Goal: Task Accomplishment & Management: Complete application form

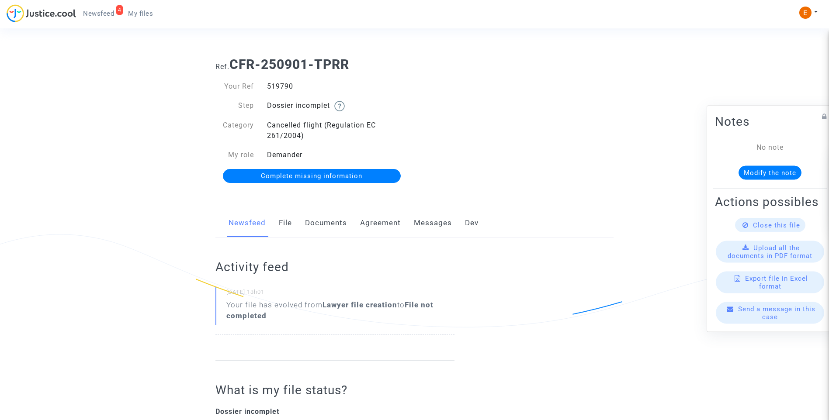
click at [319, 232] on link "Documents" at bounding box center [326, 223] width 42 height 29
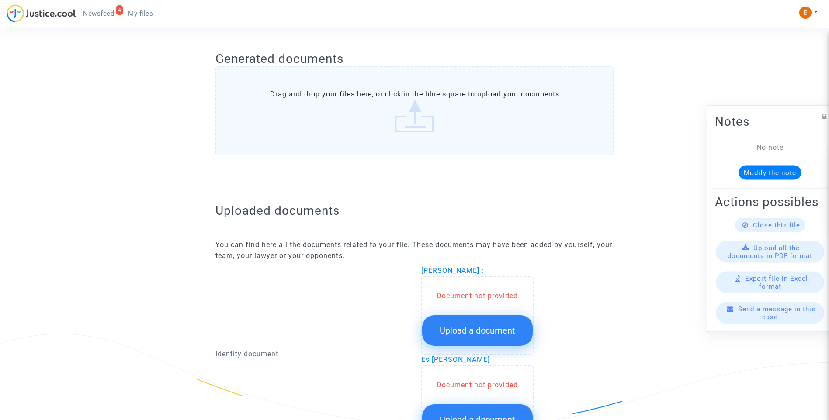
scroll to position [481, 0]
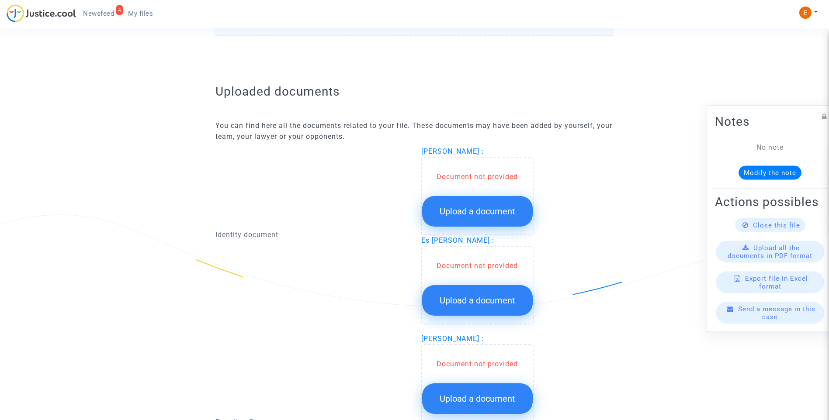
click at [481, 215] on span "Upload a document" at bounding box center [478, 211] width 76 height 10
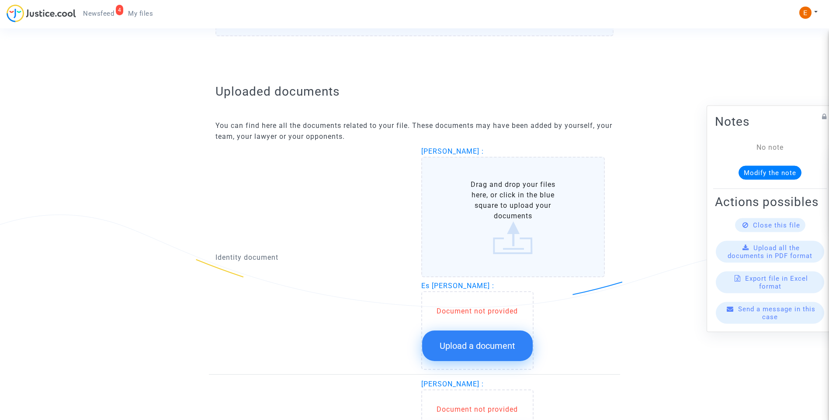
click at [475, 342] on span "Upload a document" at bounding box center [478, 346] width 76 height 10
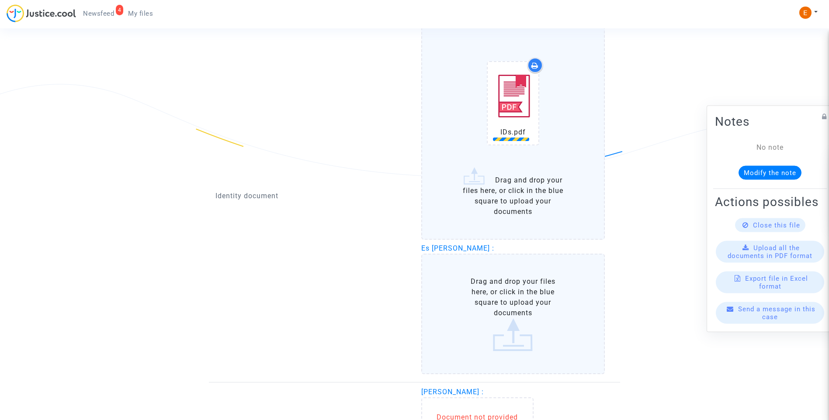
scroll to position [612, 0]
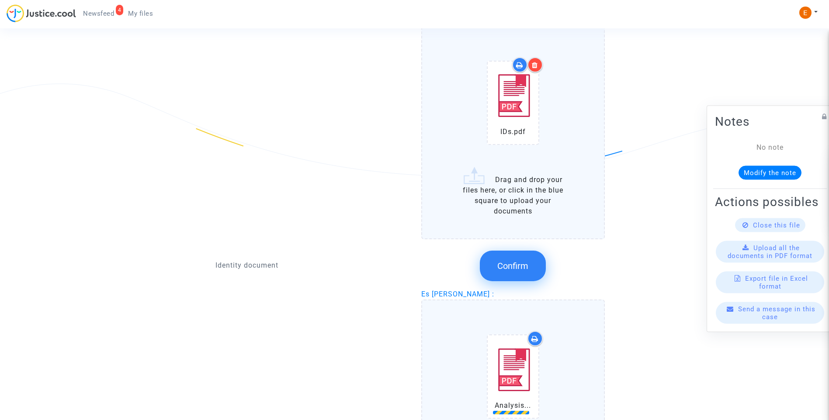
click at [505, 271] on span "Confirm" at bounding box center [512, 266] width 31 height 10
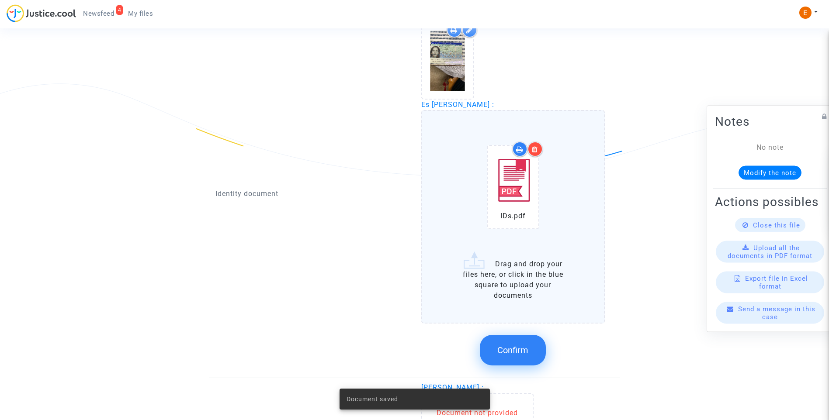
click at [523, 357] on button "Confirm" at bounding box center [513, 350] width 66 height 31
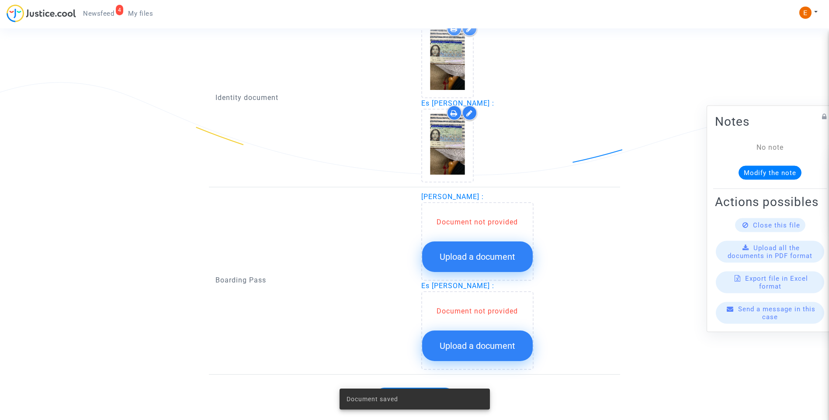
scroll to position [634, 0]
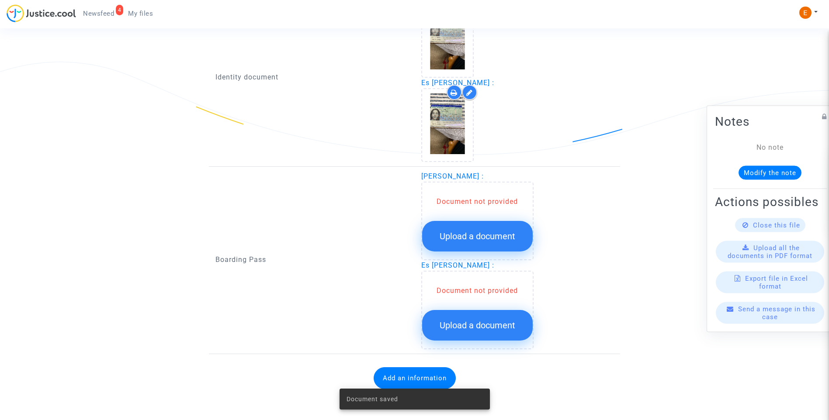
click at [477, 241] on span "Upload a document" at bounding box center [478, 236] width 76 height 10
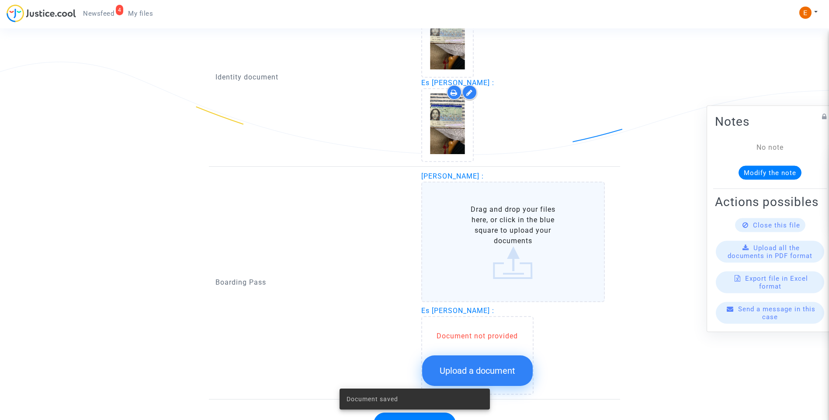
click at [492, 366] on span "Upload a document" at bounding box center [478, 371] width 76 height 10
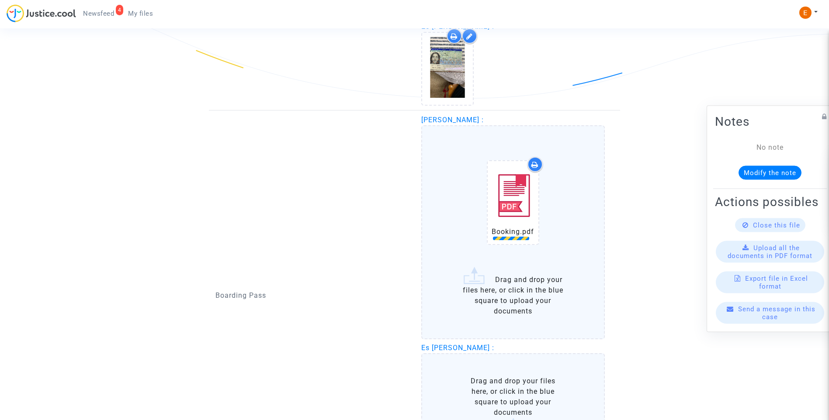
scroll to position [818, 0]
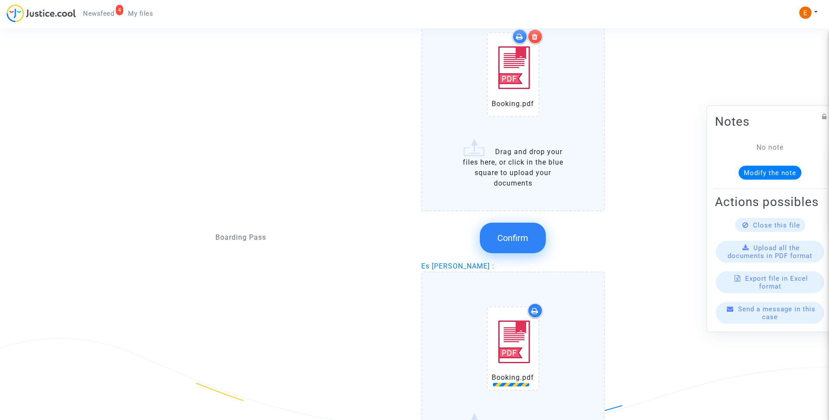
click at [510, 247] on button "Confirm" at bounding box center [513, 238] width 66 height 31
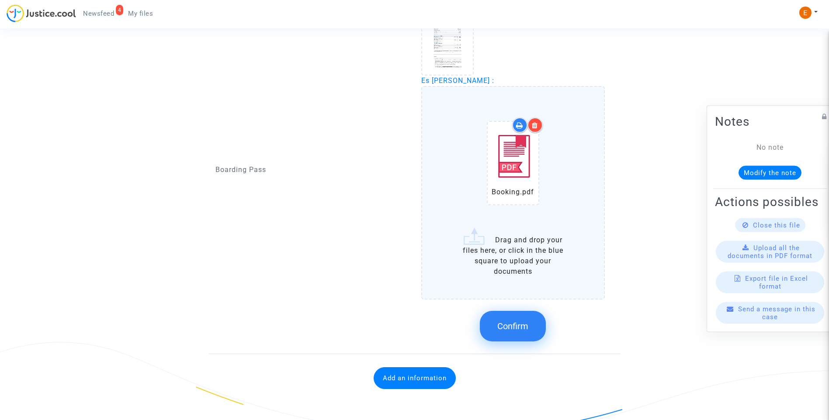
click at [508, 337] on button "Confirm" at bounding box center [513, 326] width 66 height 31
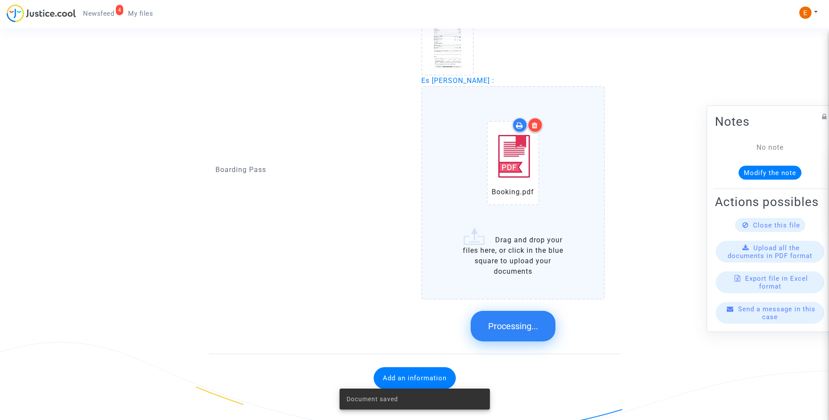
scroll to position [625, 0]
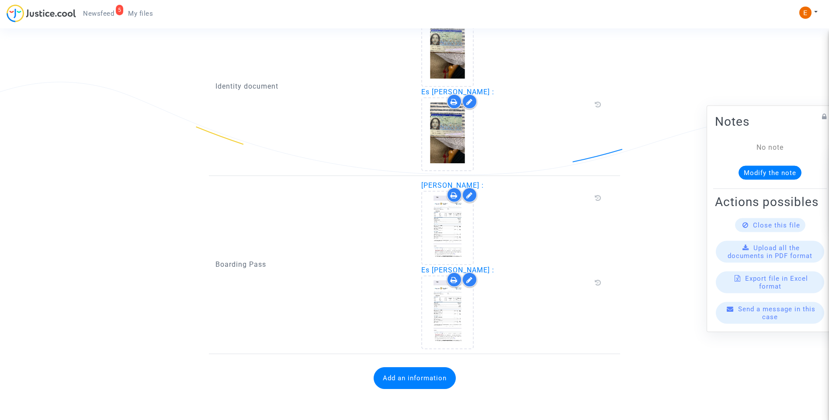
click at [426, 375] on button "Add an information" at bounding box center [415, 379] width 82 height 22
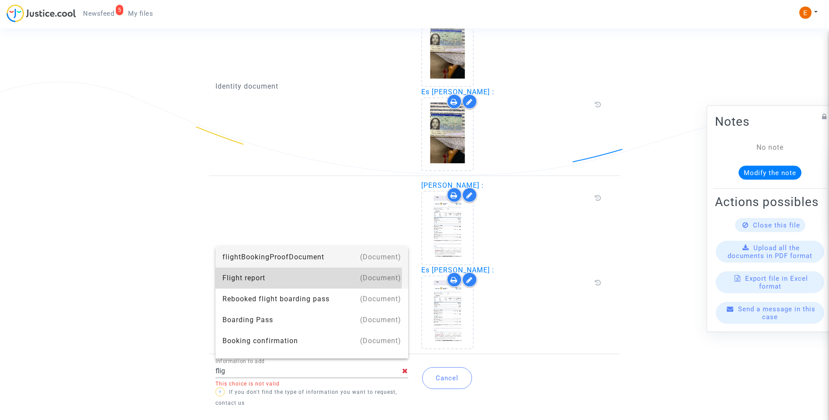
click at [248, 277] on div "Flight report" at bounding box center [311, 278] width 179 height 21
type input "Flight report"
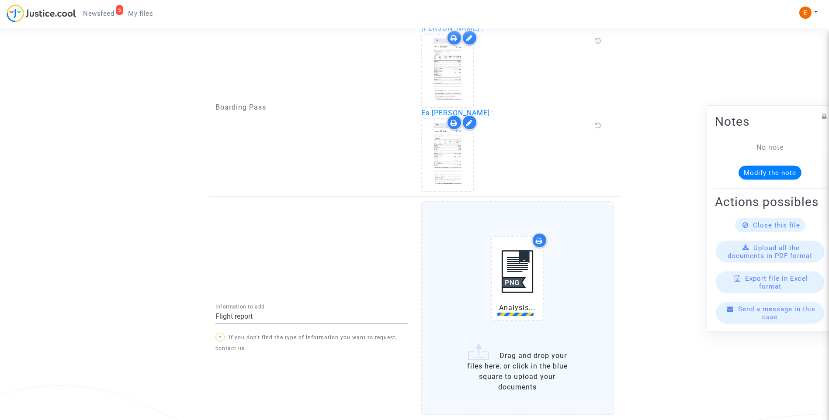
scroll to position [836, 0]
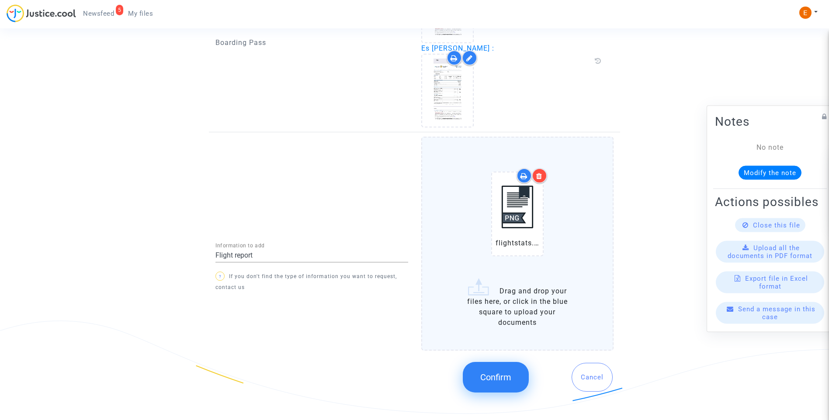
click at [506, 381] on span "Confirm" at bounding box center [495, 377] width 31 height 10
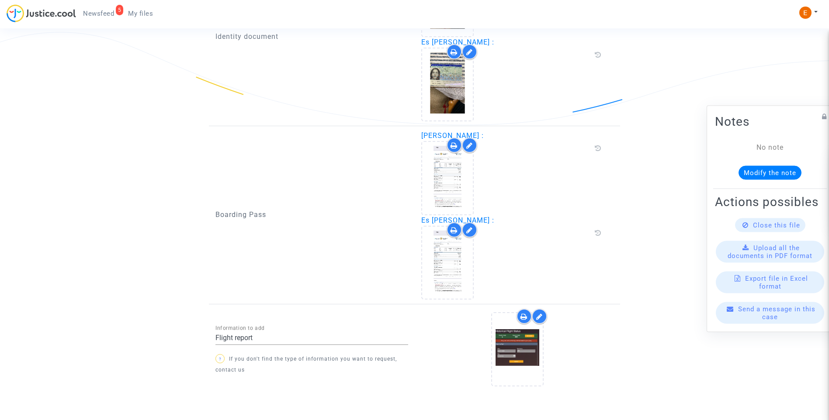
scroll to position [697, 0]
click at [104, 13] on span "Newsfeed" at bounding box center [98, 14] width 31 height 8
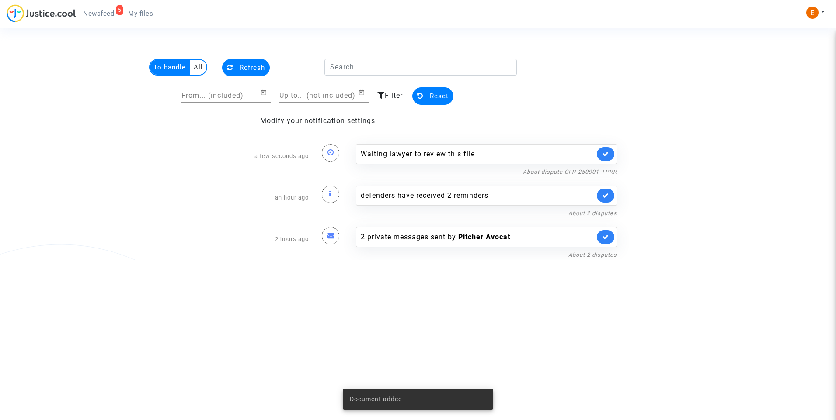
click at [610, 154] on link at bounding box center [605, 154] width 17 height 14
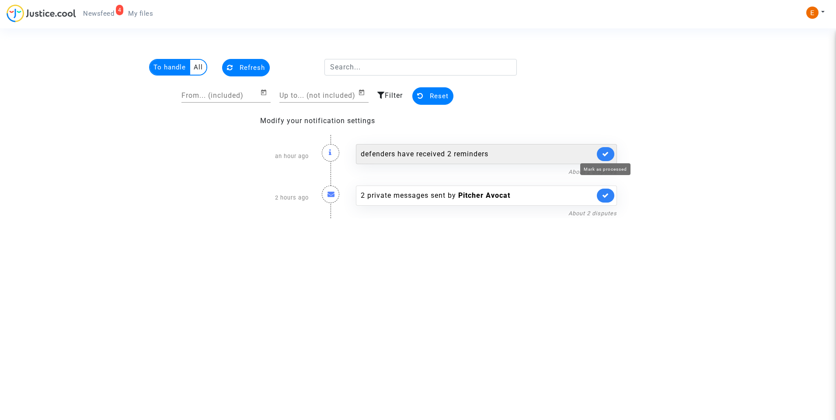
click at [608, 155] on icon at bounding box center [605, 154] width 7 height 7
